Goal: Information Seeking & Learning: Learn about a topic

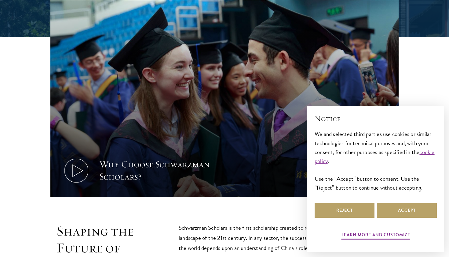
scroll to position [268, 0]
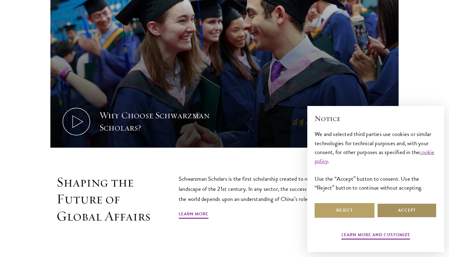
click at [408, 210] on button "Accept" at bounding box center [407, 210] width 60 height 15
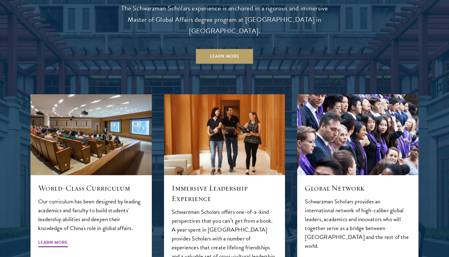
scroll to position [632, 0]
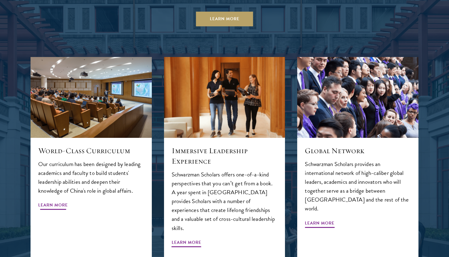
click at [59, 201] on span "Learn More" at bounding box center [53, 205] width 30 height 9
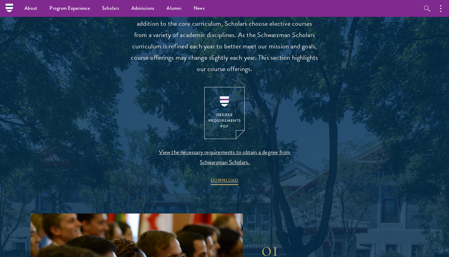
scroll to position [582, 0]
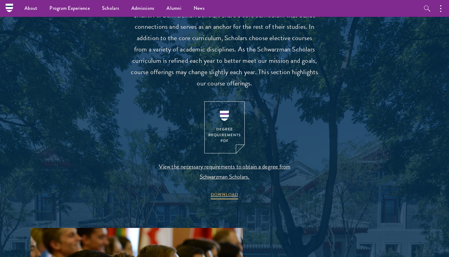
click at [243, 163] on span "View the necessary requirements to obtain a degree from Schwarzman Scholars." at bounding box center [225, 171] width 144 height 20
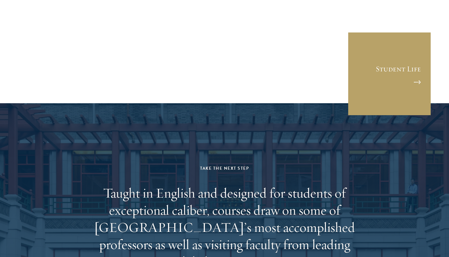
scroll to position [3476, 0]
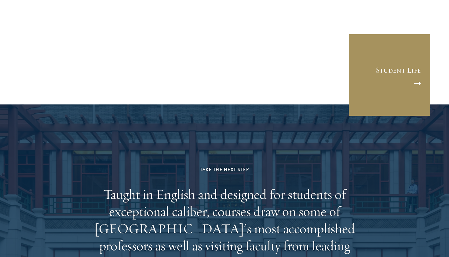
click at [408, 51] on link "Student Life" at bounding box center [390, 75] width 83 height 83
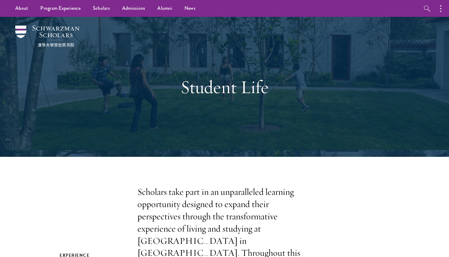
click at [257, 135] on div "Student Life" at bounding box center [225, 87] width 388 height 140
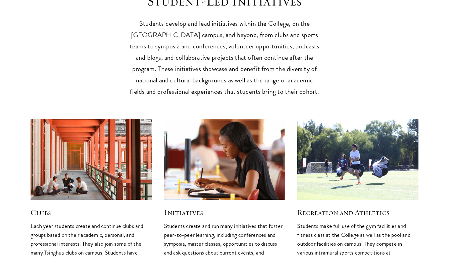
scroll to position [1590, 0]
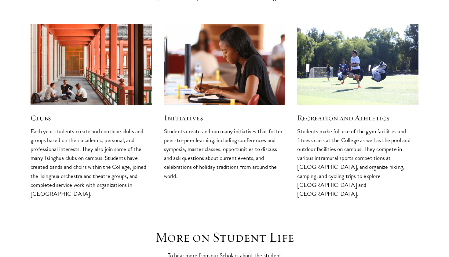
click at [79, 49] on img at bounding box center [91, 65] width 129 height 86
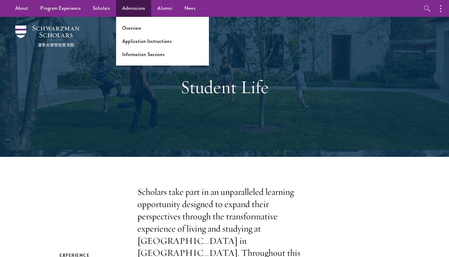
scroll to position [0, 0]
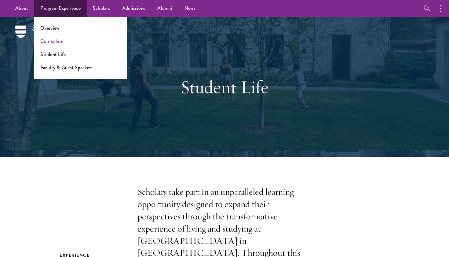
click at [50, 42] on link "Curriculum" at bounding box center [51, 41] width 23 height 7
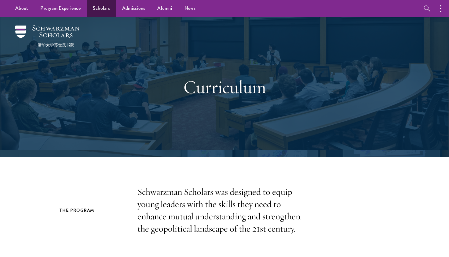
click at [101, 8] on link "Scholars" at bounding box center [101, 8] width 29 height 17
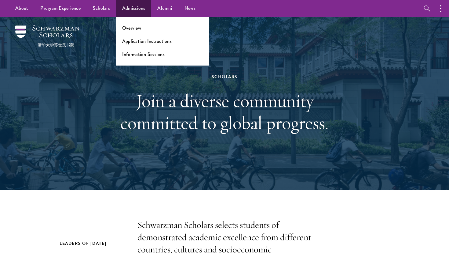
click at [133, 31] on ul "Overview Application Instructions Information Sessions" at bounding box center [162, 41] width 93 height 49
click at [133, 28] on link "Overview" at bounding box center [131, 27] width 19 height 7
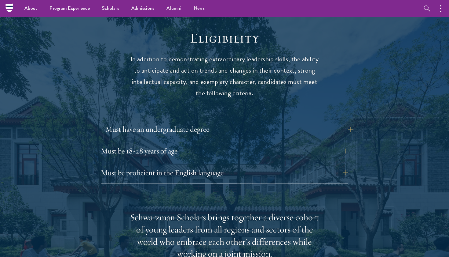
scroll to position [786, 0]
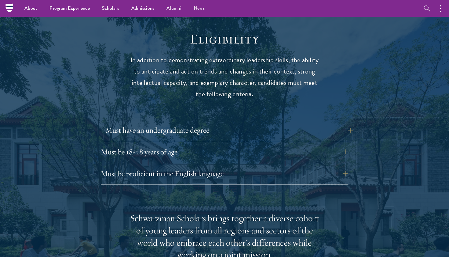
click at [268, 123] on button "Must have an undergraduate degree" at bounding box center [229, 130] width 248 height 15
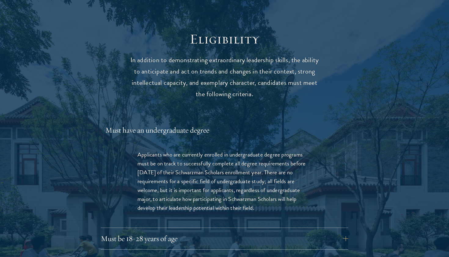
scroll to position [806, 0]
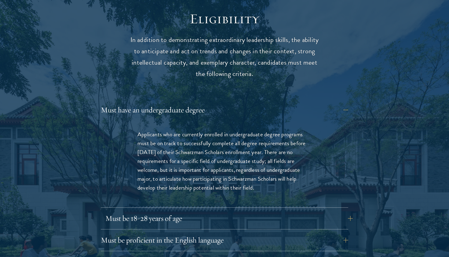
click at [179, 211] on button "Must be 18-28 years of age" at bounding box center [229, 218] width 248 height 15
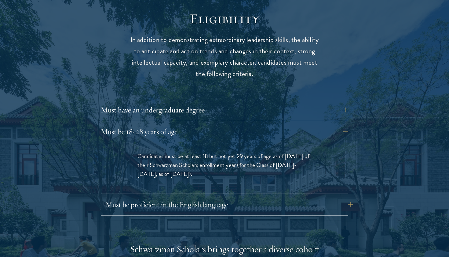
click at [200, 197] on button "Must be proficient in the English language" at bounding box center [229, 204] width 248 height 15
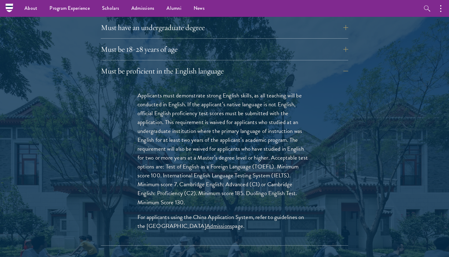
scroll to position [887, 0]
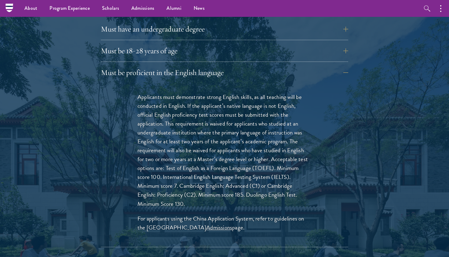
click at [209, 223] on link "Admissions" at bounding box center [219, 227] width 26 height 9
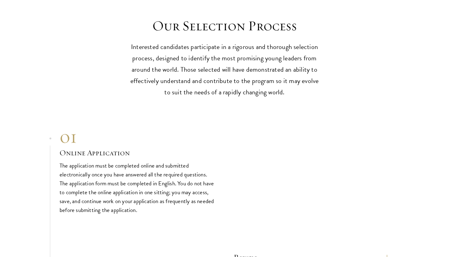
scroll to position [2010, 0]
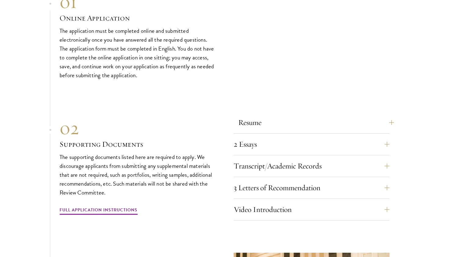
click at [252, 115] on button "Resume" at bounding box center [316, 122] width 156 height 15
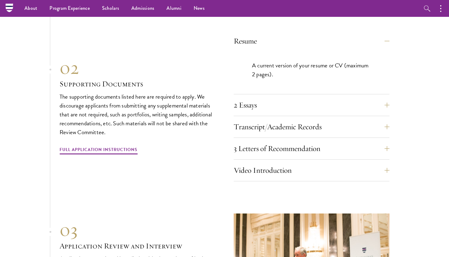
scroll to position [1906, 0]
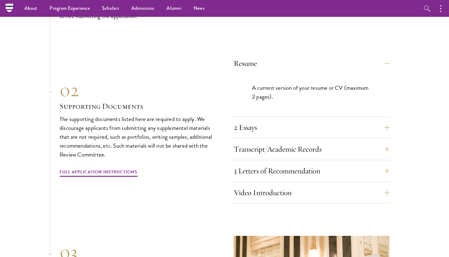
click at [237, 120] on button "2 Essays" at bounding box center [312, 127] width 156 height 15
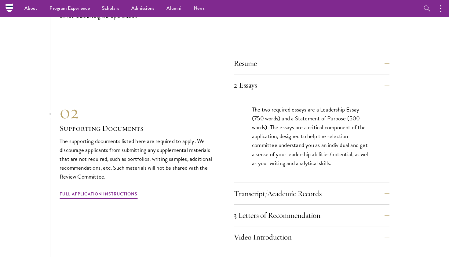
click at [234, 171] on div "Resume A current version of your resume or CV (maximum 2 pages). 2 Essays The t…" at bounding box center [225, 150] width 330 height 195
click at [249, 186] on button "Transcript/Academic Records" at bounding box center [316, 193] width 156 height 15
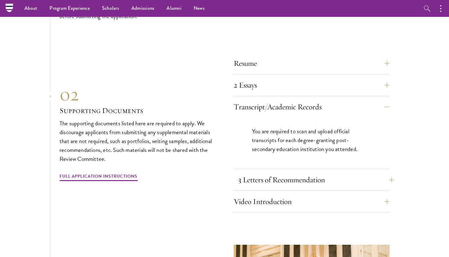
click at [252, 172] on button "3 Letters of Recommendation" at bounding box center [316, 179] width 156 height 15
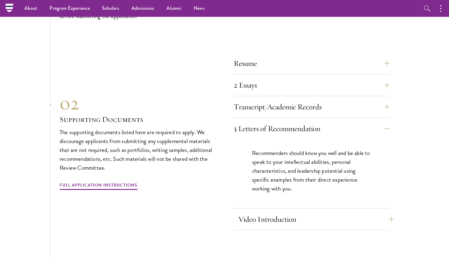
click at [247, 212] on button "Video Introduction" at bounding box center [316, 219] width 156 height 15
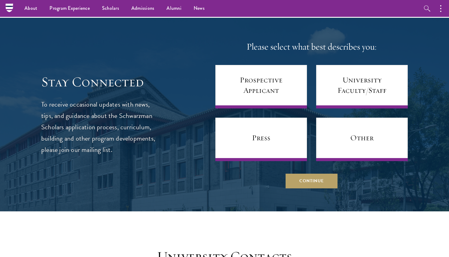
scroll to position [2460, 0]
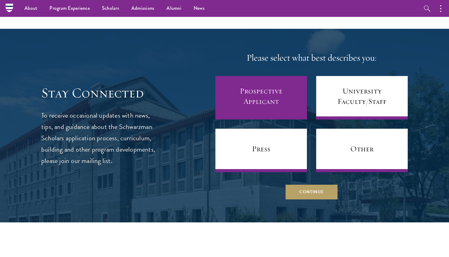
click at [247, 82] on link "Prospective Applicant" at bounding box center [262, 97] width 92 height 43
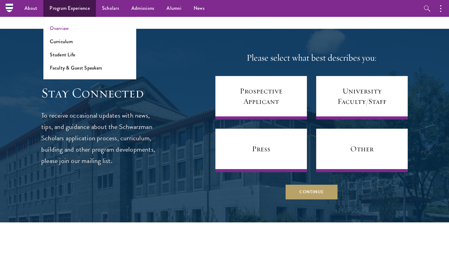
click at [61, 27] on link "Overview" at bounding box center [59, 28] width 19 height 7
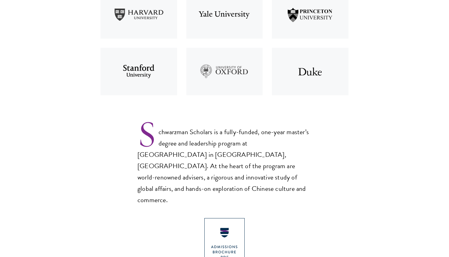
scroll to position [387, 0]
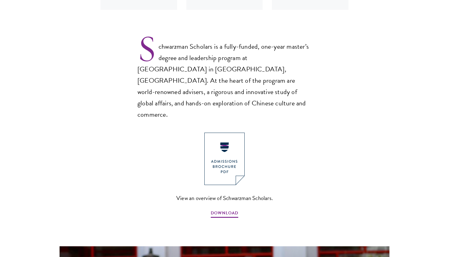
click at [227, 138] on img at bounding box center [225, 158] width 40 height 52
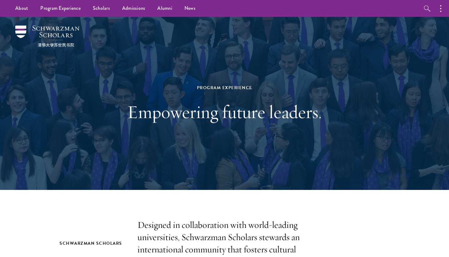
scroll to position [0, 0]
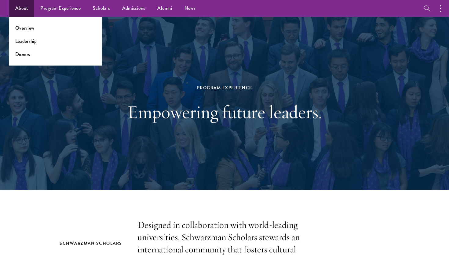
click at [15, 10] on link "About" at bounding box center [21, 8] width 25 height 17
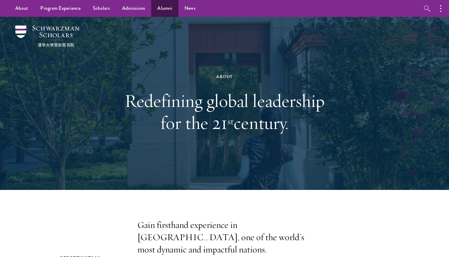
click at [162, 8] on link "Alumni" at bounding box center [164, 8] width 27 height 17
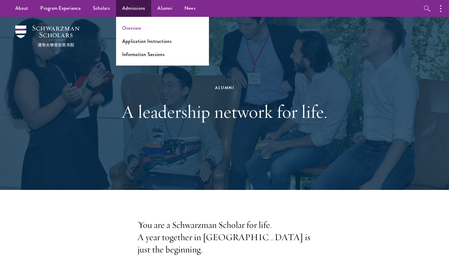
click at [129, 28] on link "Overview" at bounding box center [131, 27] width 19 height 7
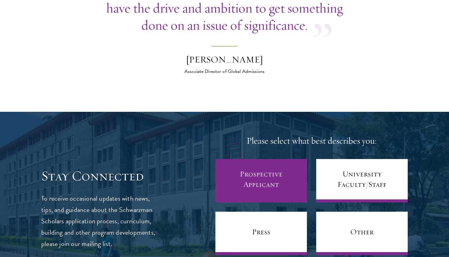
scroll to position [2312, 0]
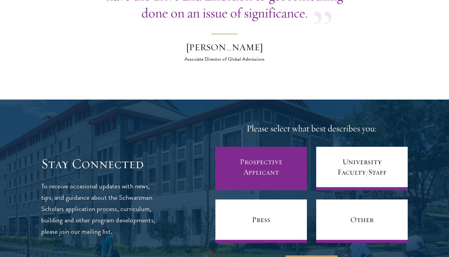
click at [275, 146] on link "Prospective Applicant" at bounding box center [262, 167] width 92 height 43
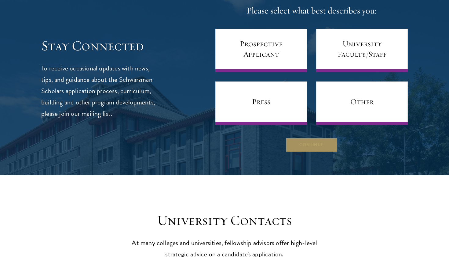
click at [316, 137] on button "Continue" at bounding box center [312, 144] width 52 height 15
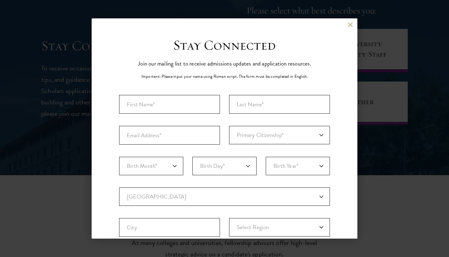
scroll to position [0, 0]
click at [348, 23] on button at bounding box center [350, 24] width 5 height 5
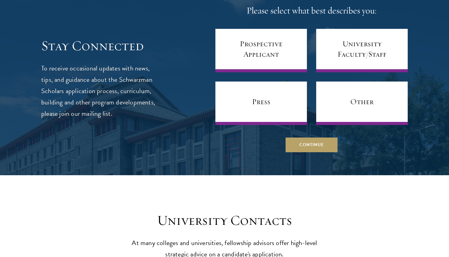
scroll to position [2691, 0]
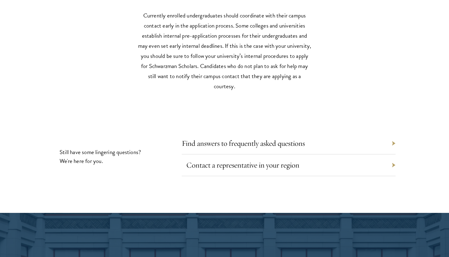
click at [247, 160] on link "Contact a representative in your region" at bounding box center [243, 164] width 113 height 9
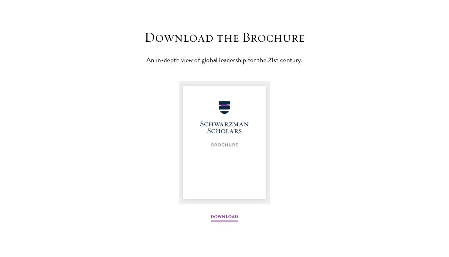
scroll to position [776, 0]
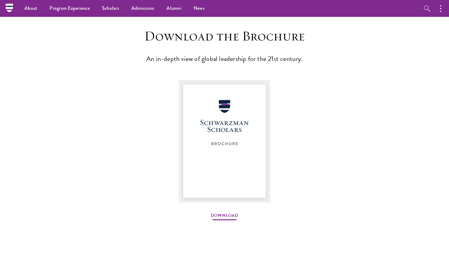
click at [221, 215] on link "Download" at bounding box center [225, 215] width 28 height 9
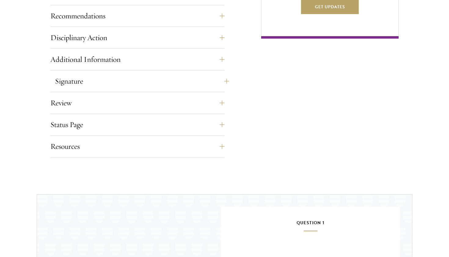
scroll to position [537, 0]
